Goal: Task Accomplishment & Management: Manage account settings

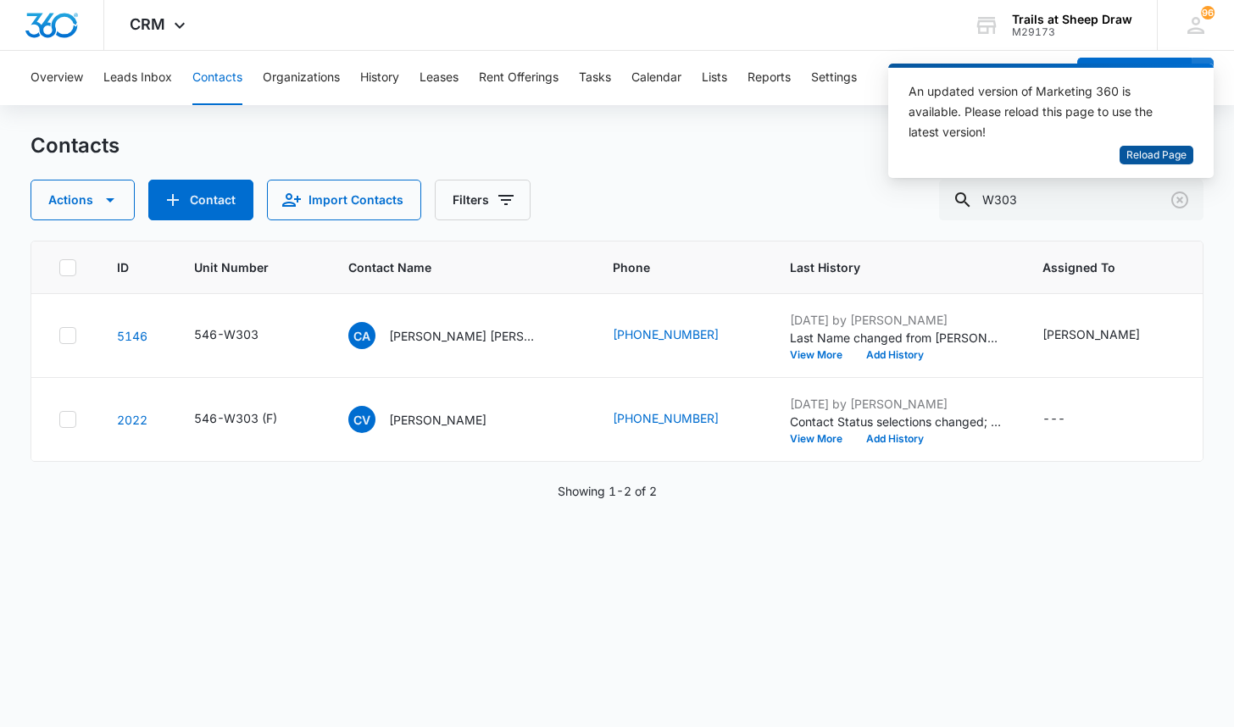
click at [1179, 153] on span "Reload Page" at bounding box center [1157, 156] width 60 height 16
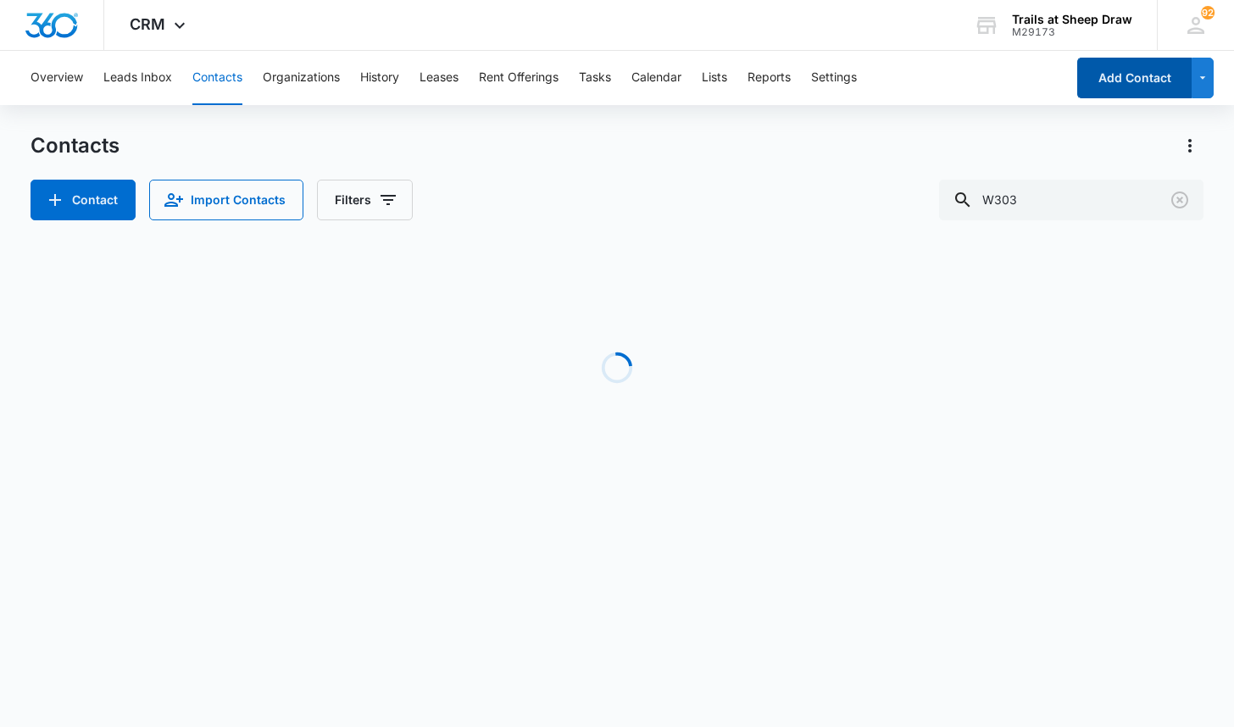
click at [1118, 80] on button "Add Contact" at bounding box center [1135, 78] width 114 height 41
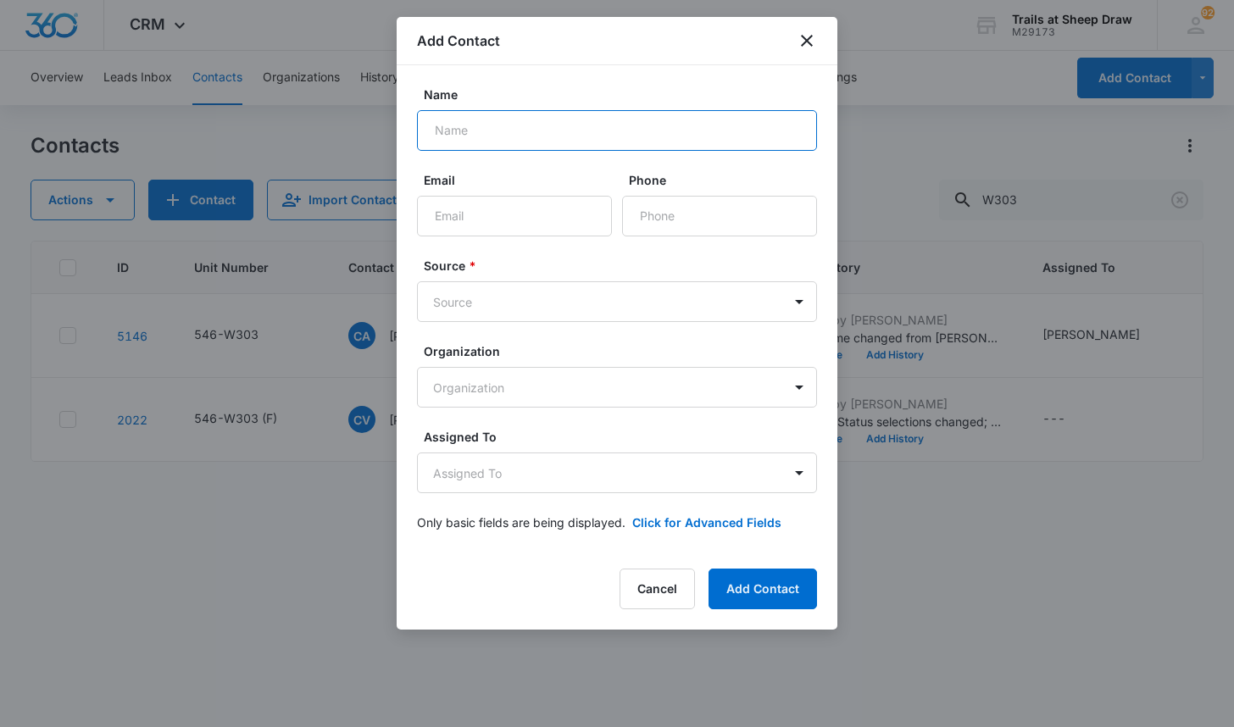
click at [495, 131] on input "Name" at bounding box center [617, 130] width 400 height 41
type input "Bradley Atkinson"
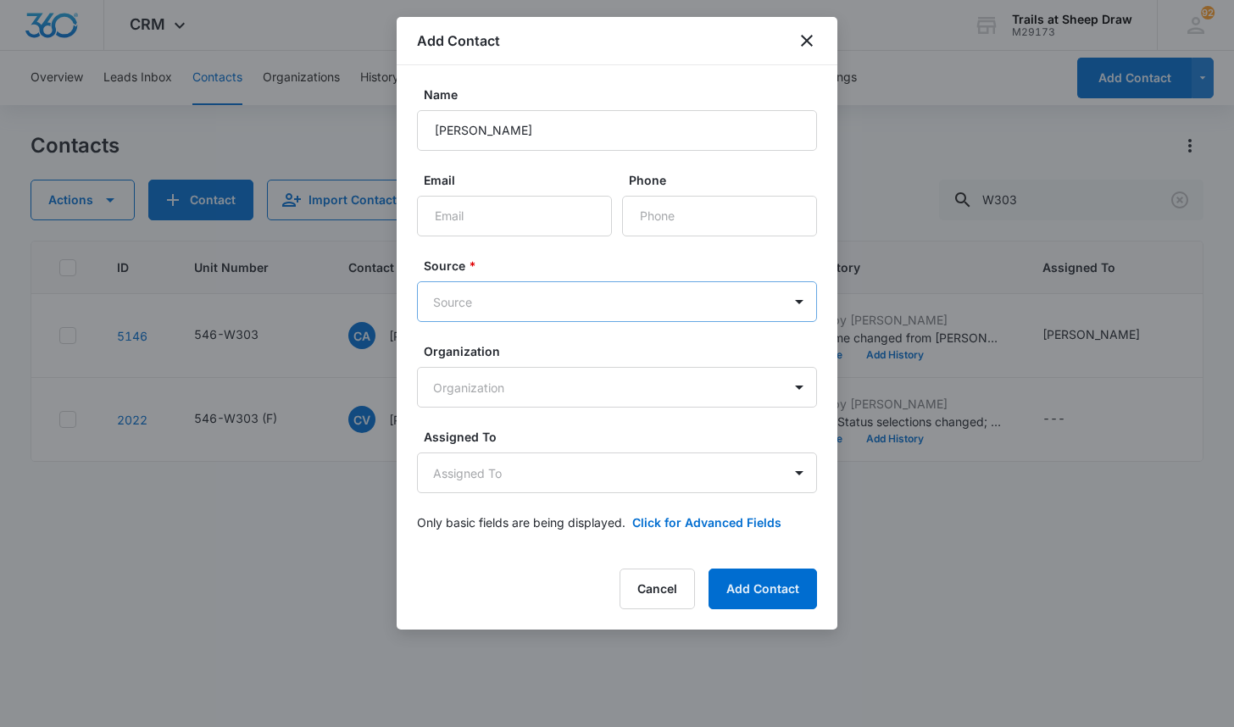
click at [474, 310] on body "CRM Apps Reputation Websites Forms CRM Email Social Content Ads Intelligence Fi…" at bounding box center [617, 363] width 1234 height 727
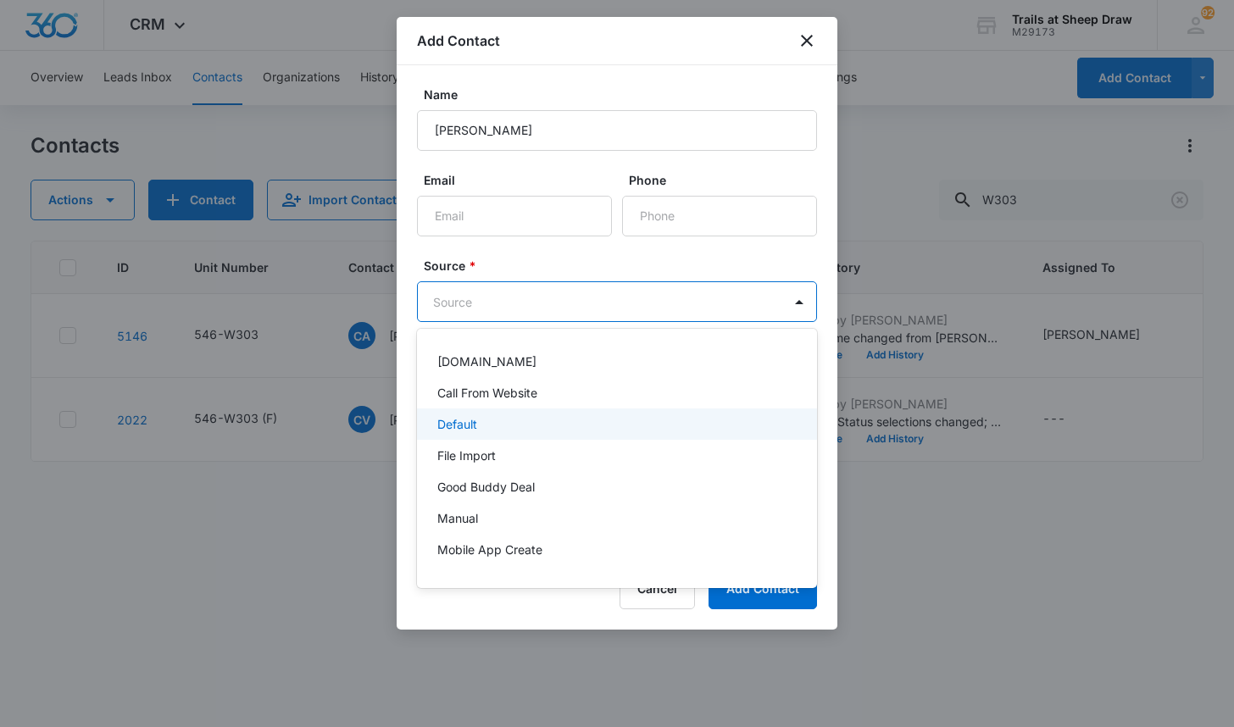
click at [491, 425] on div "Default" at bounding box center [615, 424] width 356 height 18
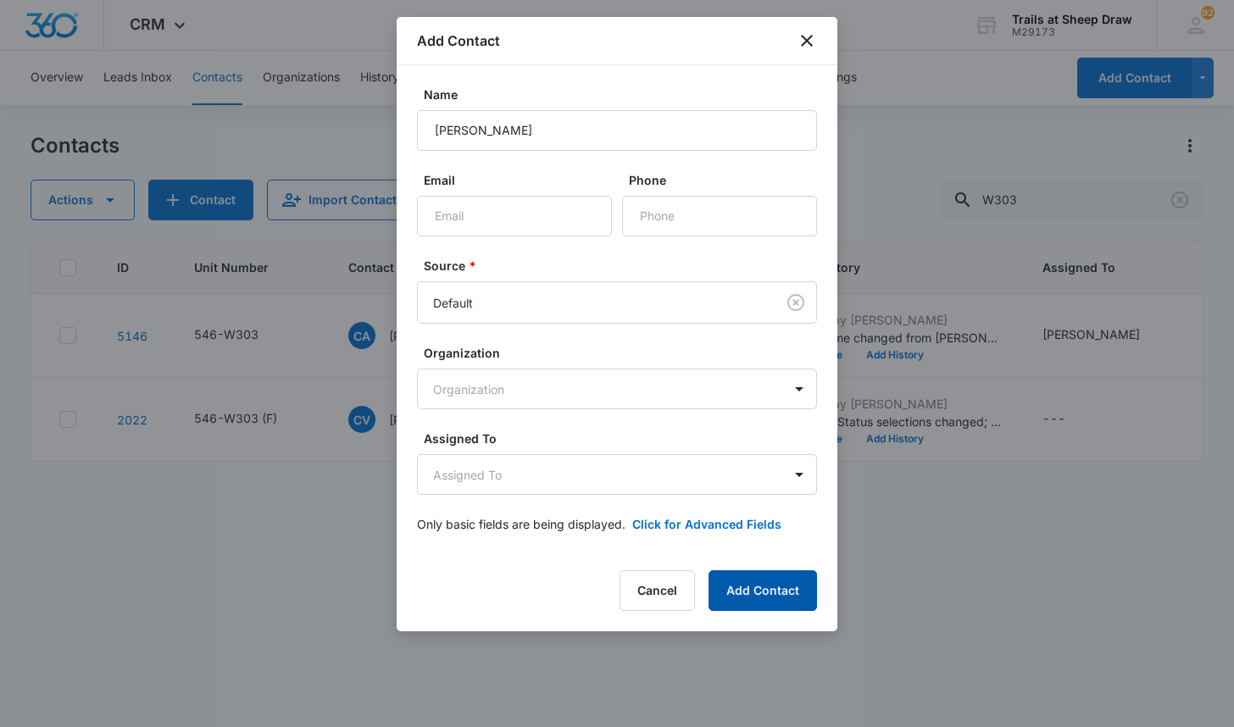
click at [747, 606] on button "Add Contact" at bounding box center [763, 591] width 109 height 41
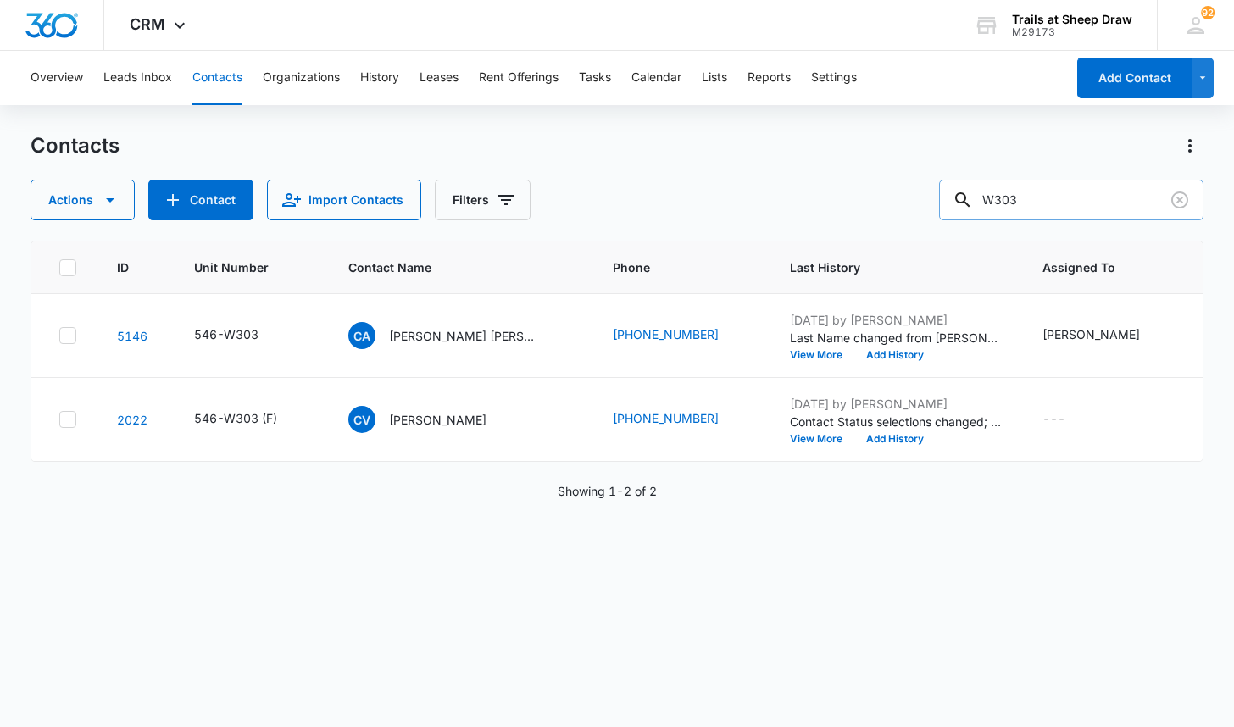
click at [1087, 214] on input "W303" at bounding box center [1071, 200] width 265 height 41
type input "brad"
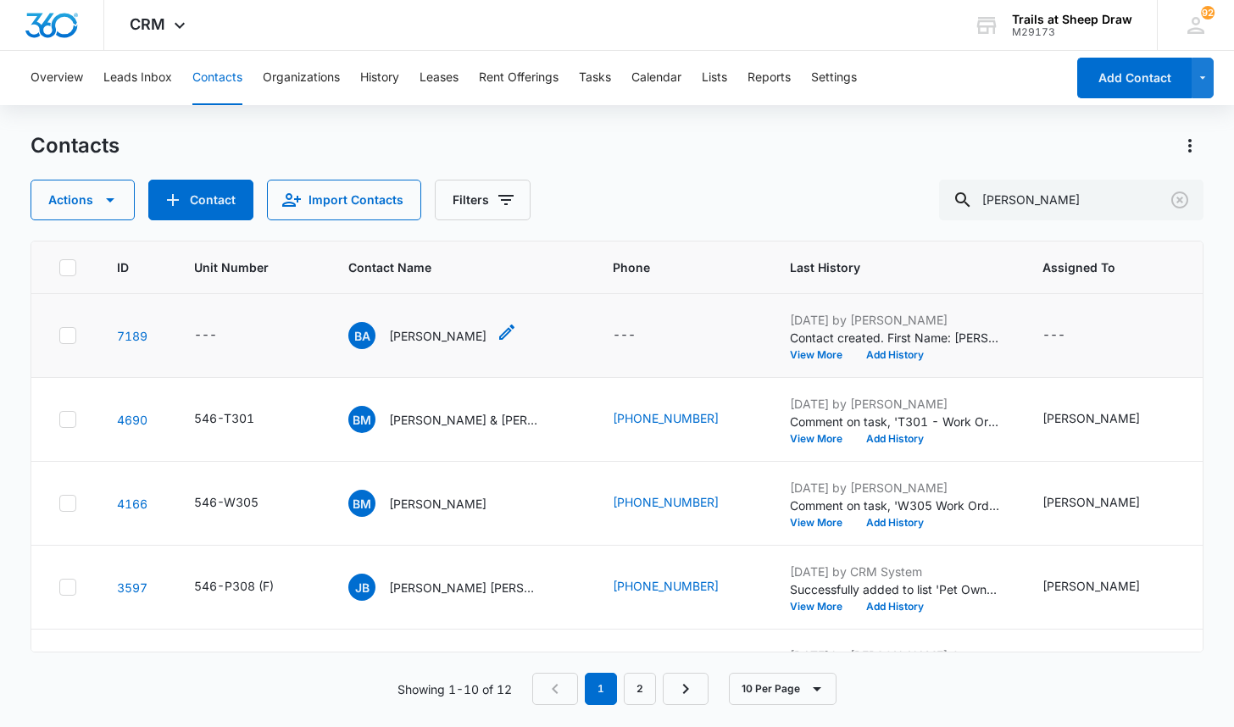
click at [401, 337] on p "Bradley Atkinson" at bounding box center [438, 336] width 98 height 18
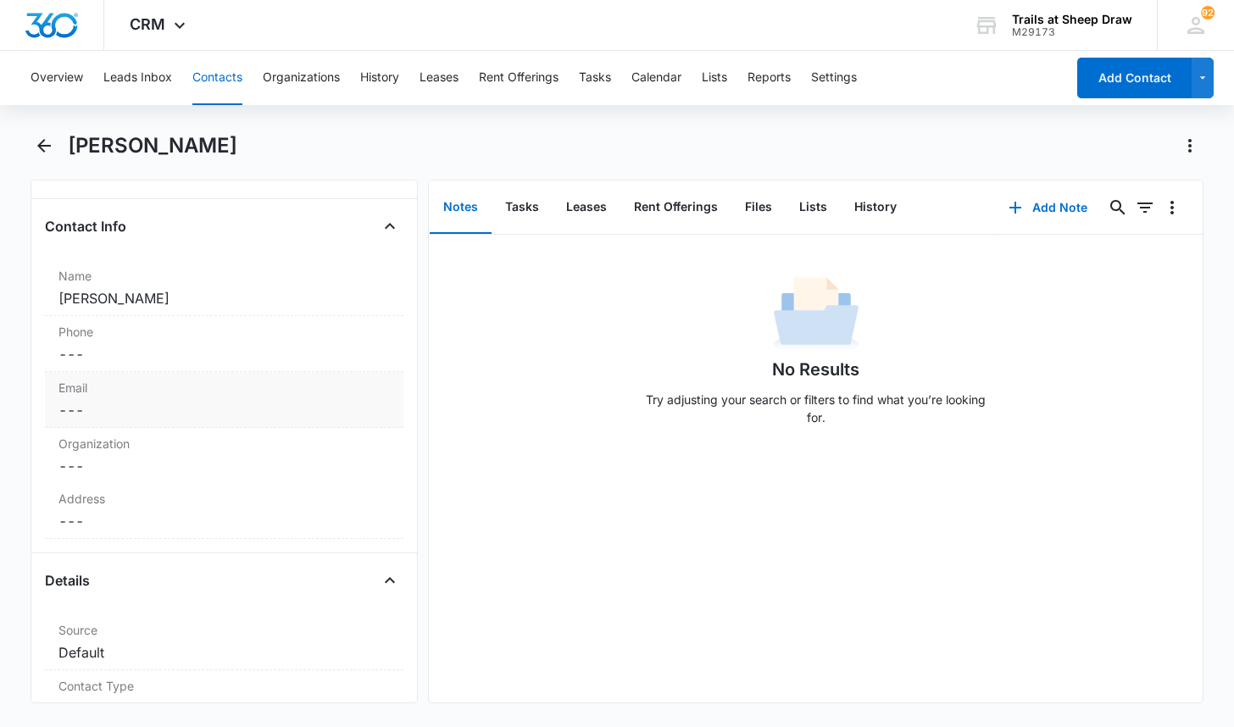
scroll to position [254, 0]
click at [209, 86] on button "Contacts" at bounding box center [217, 78] width 50 height 54
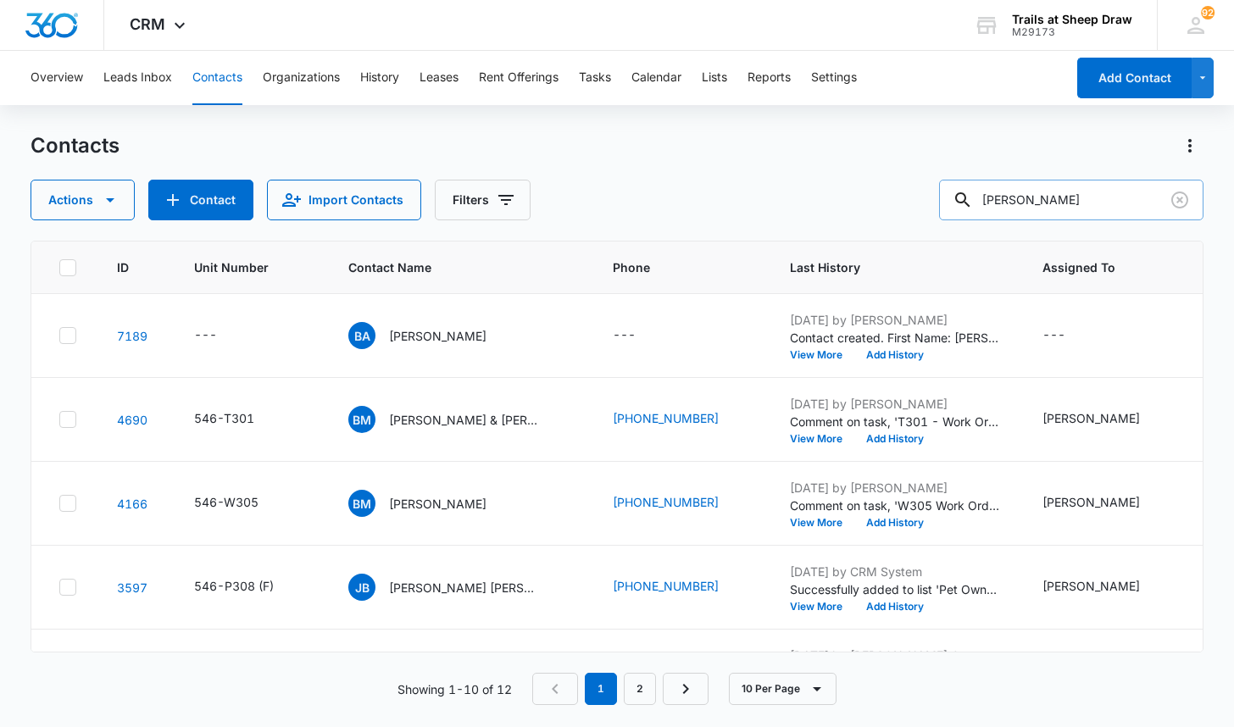
click at [1058, 203] on input "brad" at bounding box center [1071, 200] width 265 height 41
type input "X102"
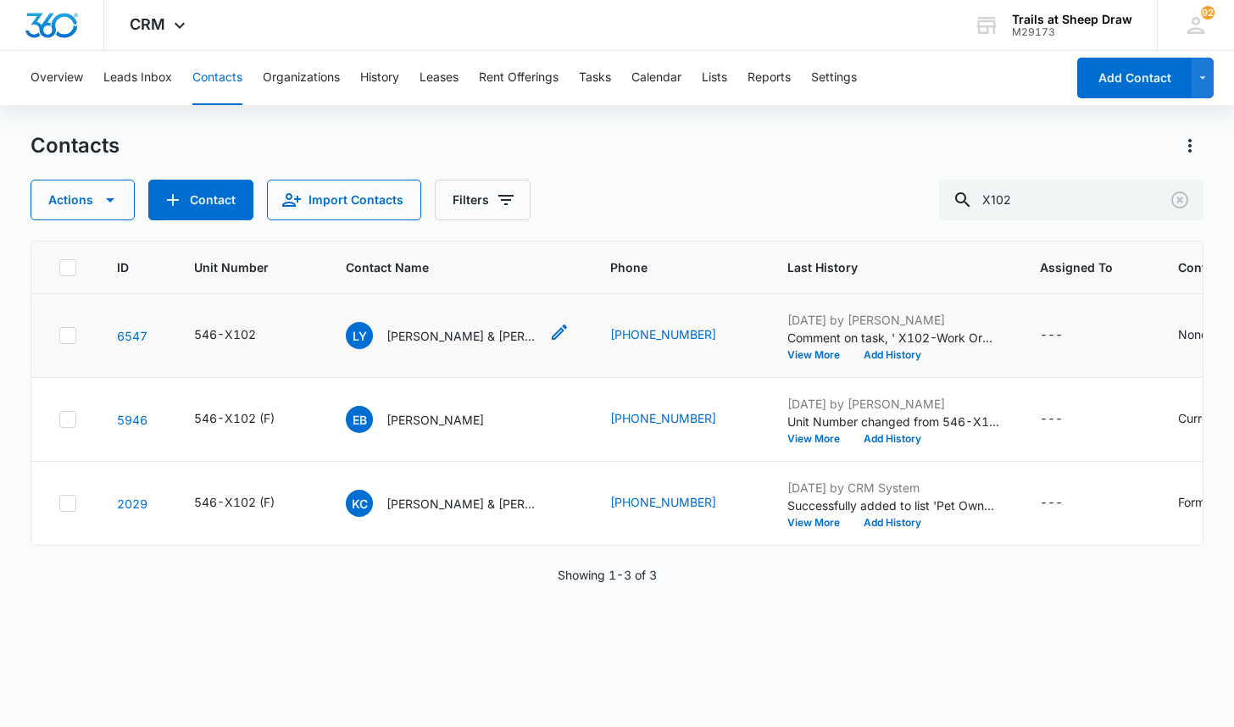
click at [427, 344] on p "Lahila Y Espinoza & Artemio Garcia-Hernandez" at bounding box center [463, 336] width 153 height 18
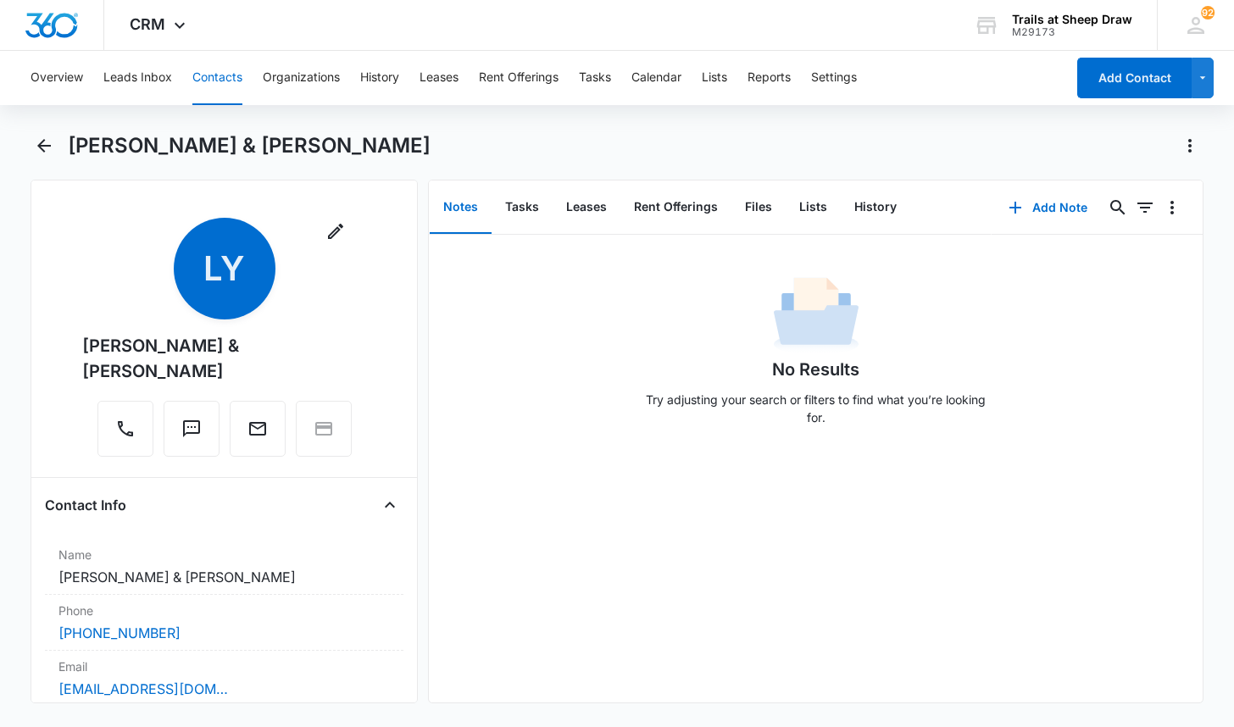
drag, startPoint x: 234, startPoint y: 372, endPoint x: 81, endPoint y: 347, distance: 154.7
click at [81, 347] on div "Remove LY Lahila Y Espinoza & Artemio Garcia-Hernandez" at bounding box center [224, 341] width 359 height 246
copy div "Lahila Y Espinoza & Artemio Garcia-Hernandez"
click at [750, 204] on button "Files" at bounding box center [759, 207] width 54 height 53
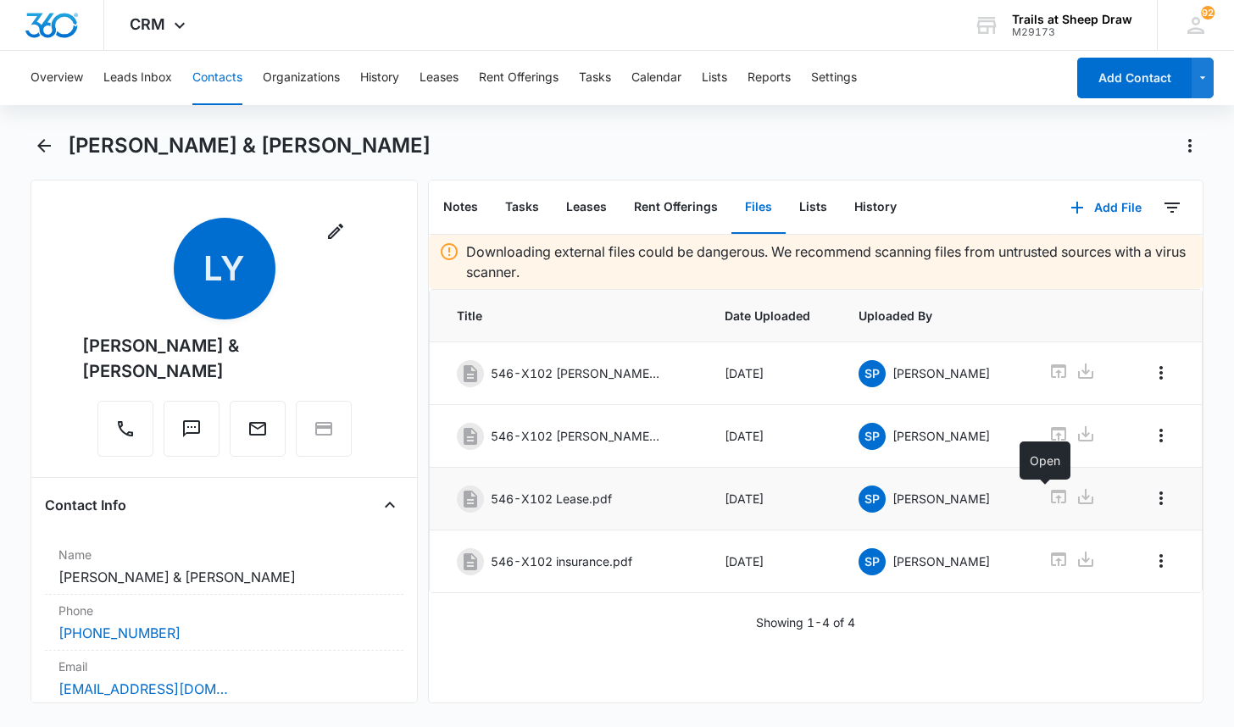
click at [1049, 495] on icon at bounding box center [1059, 497] width 20 height 20
